Goal: Go to known website: Access a specific website the user already knows

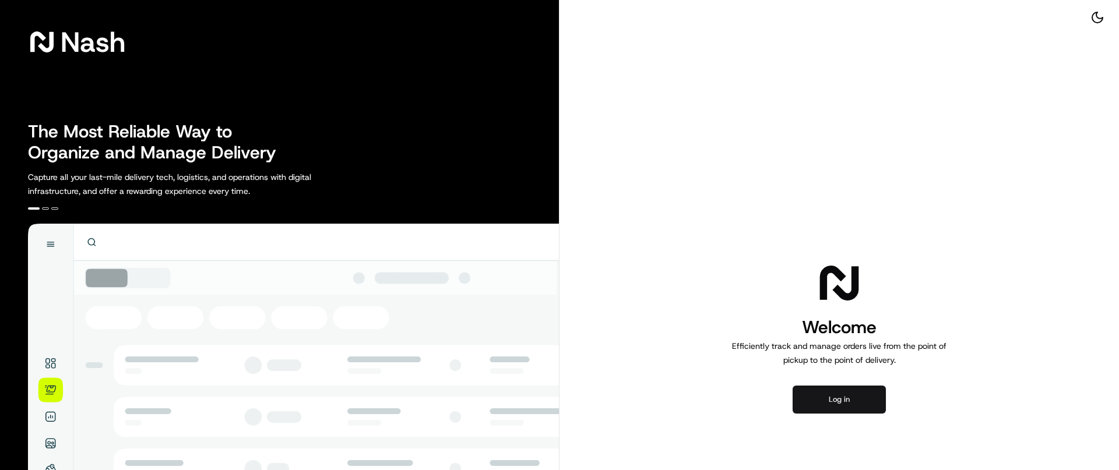
click at [867, 390] on button "Log in" at bounding box center [839, 400] width 93 height 28
